Goal: Information Seeking & Learning: Find specific fact

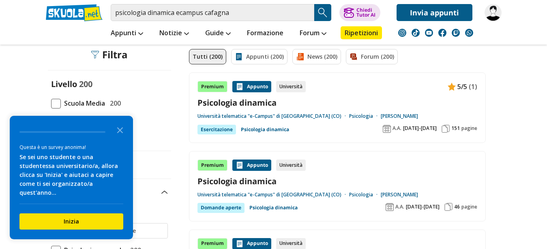
scroll to position [62, 0]
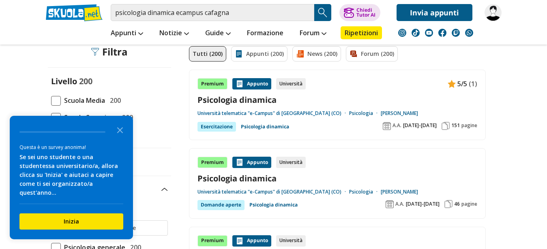
click at [294, 111] on link "Università telematica "e-Campus" di [GEOGRAPHIC_DATA] (CO)" at bounding box center [274, 113] width 152 height 6
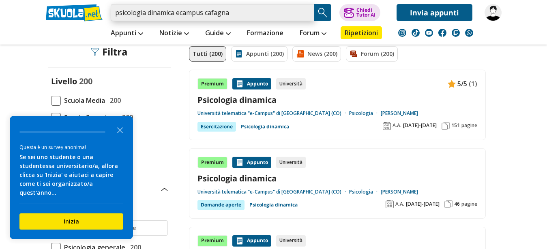
click at [255, 11] on input "psicologia dinamica ecampus cafagna" at bounding box center [213, 12] width 204 height 17
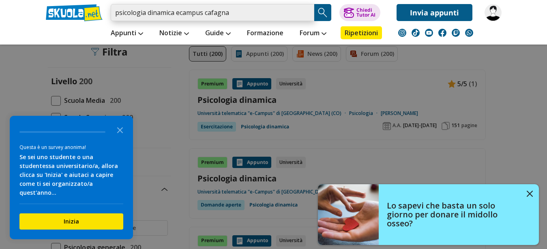
click at [255, 11] on input "psicologia dinamica ecampus cafagna" at bounding box center [213, 12] width 204 height 17
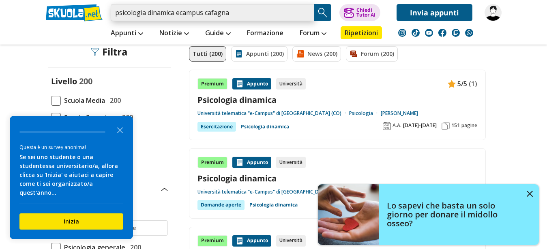
click at [255, 11] on input "psicologia dinamica ecampus cafagna" at bounding box center [213, 12] width 204 height 17
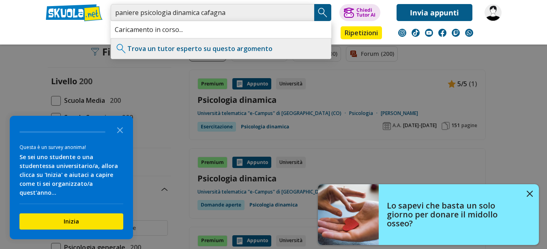
type input "paniere psicologia dinamica cafagna"
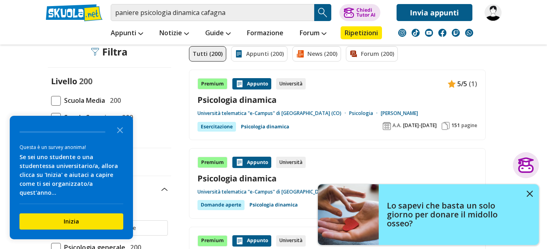
click at [327, 11] on img "Search Button" at bounding box center [323, 12] width 12 height 12
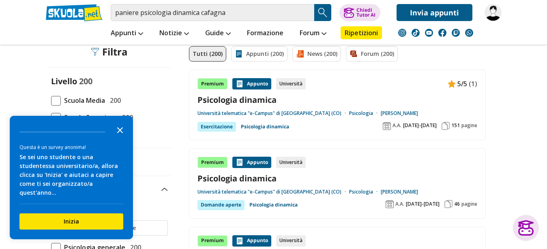
click at [121, 137] on icon "Close the survey" at bounding box center [120, 130] width 16 height 16
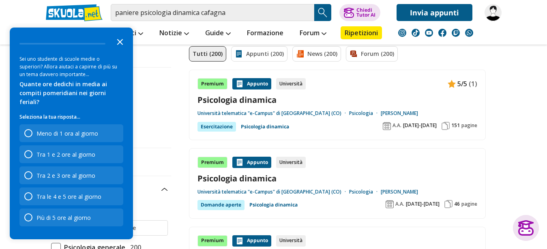
click at [120, 49] on icon "Close the survey" at bounding box center [120, 41] width 16 height 16
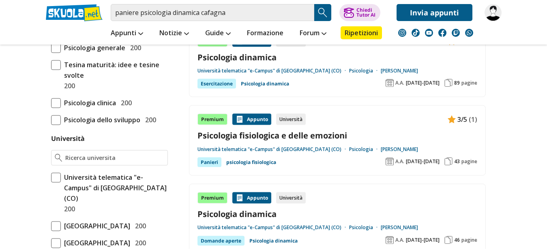
scroll to position [236, 0]
